Goal: Task Accomplishment & Management: Complete application form

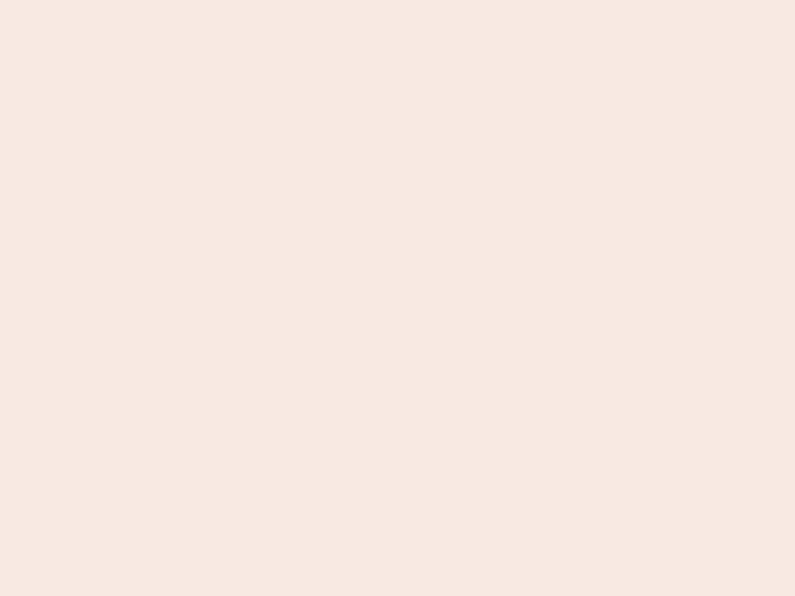
click at [397, 298] on nb-app "Almost there Thank you for registering for Newbook. Your account is under revie…" at bounding box center [397, 298] width 795 height 596
click at [397, 0] on nb-app "Almost there Thank you for registering for Newbook. Your account is under revie…" at bounding box center [397, 298] width 795 height 596
click at [425, 0] on nb-app "Almost there Thank you for registering for Newbook. Your account is under revie…" at bounding box center [397, 298] width 795 height 596
click at [397, 298] on nb-app "Almost there Thank you for registering for Newbook. Your account is under revie…" at bounding box center [397, 298] width 795 height 596
click at [397, 0] on nb-app "Almost there Thank you for registering for Newbook. Your account is under revie…" at bounding box center [397, 298] width 795 height 596
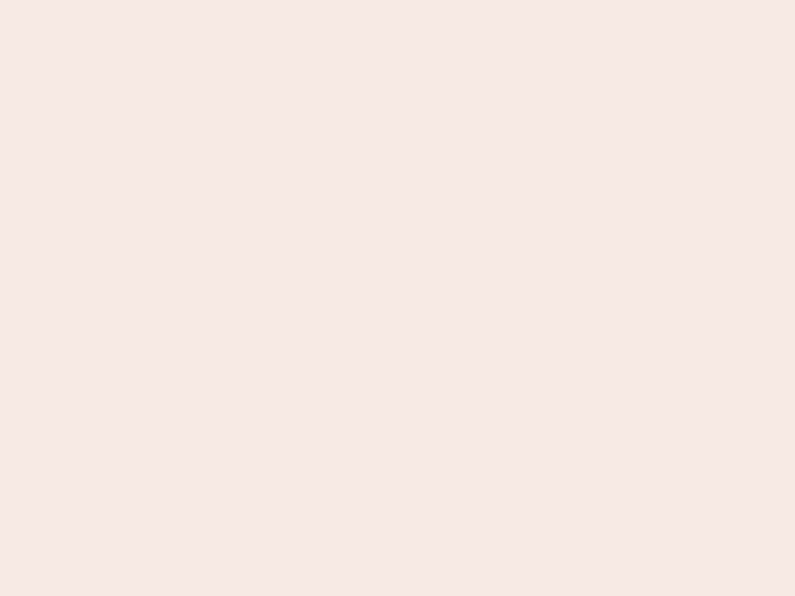
click at [278, 0] on nb-app "Almost there Thank you for registering for Newbook. Your account is under revie…" at bounding box center [397, 298] width 795 height 596
click at [397, 298] on nb-app "Almost there Thank you for registering for Newbook. Your account is under revie…" at bounding box center [397, 298] width 795 height 596
click at [397, 0] on nb-app "Almost there Thank you for registering for Newbook. Your account is under revie…" at bounding box center [397, 298] width 795 height 596
click at [278, 0] on nb-app "Almost there Thank you for registering for Newbook. Your account is under revie…" at bounding box center [397, 298] width 795 height 596
click at [397, 298] on nb-app "Almost there Thank you for registering for Newbook. Your account is under revie…" at bounding box center [397, 298] width 795 height 596
